Goal: Transaction & Acquisition: Purchase product/service

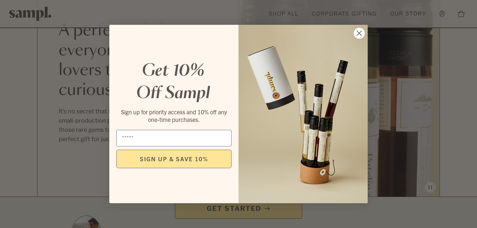
scroll to position [654, 0]
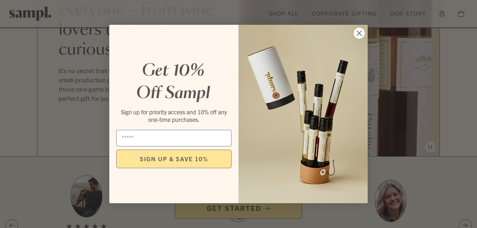
click at [357, 35] on circle "Close dialog" at bounding box center [358, 33] width 11 height 11
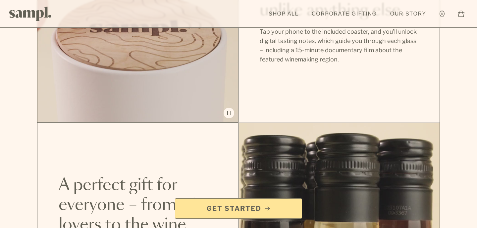
scroll to position [370, 0]
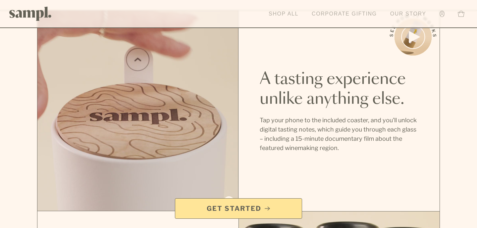
click at [286, 14] on link "Shop All" at bounding box center [283, 14] width 36 height 15
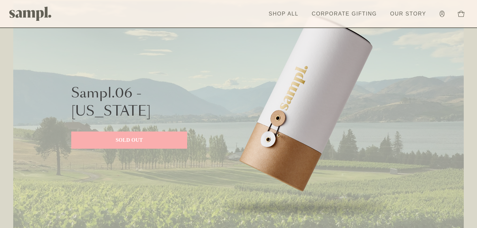
scroll to position [303, 0]
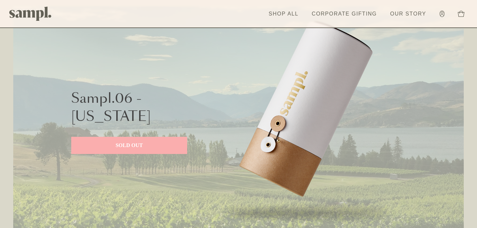
click at [166, 142] on p "SOLD OUT" at bounding box center [129, 146] width 103 height 8
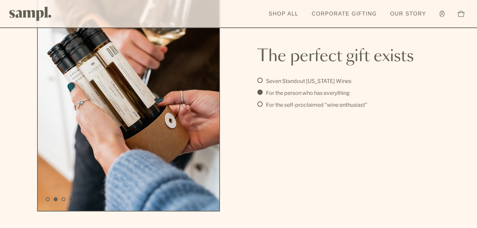
scroll to position [1568, 0]
